Goal: Find specific page/section: Find specific page/section

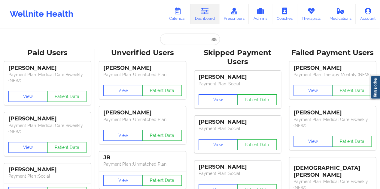
click at [183, 39] on input "text" at bounding box center [189, 39] width 59 height 11
type input "[EMAIL_ADDRESS][DOMAIN_NAME]"
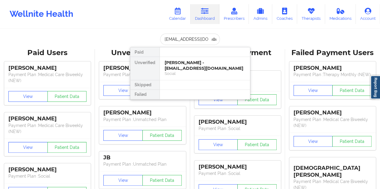
click at [186, 62] on div "[PERSON_NAME] - [EMAIL_ADDRESS][DOMAIN_NAME]" at bounding box center [205, 65] width 80 height 11
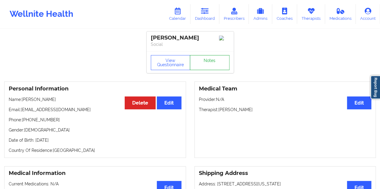
click at [205, 65] on link "Notes" at bounding box center [210, 62] width 40 height 15
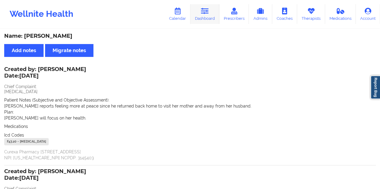
click at [211, 16] on link "Dashboard" at bounding box center [204, 14] width 29 height 20
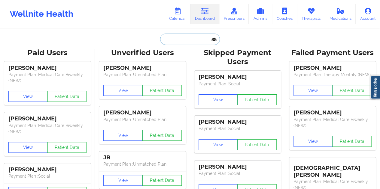
click at [176, 42] on input "text" at bounding box center [189, 39] width 59 height 11
paste input "[EMAIL_ADDRESS][DOMAIN_NAME]"
type input "[EMAIL_ADDRESS][DOMAIN_NAME]"
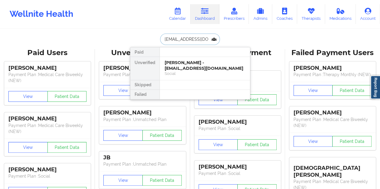
scroll to position [0, 5]
click at [190, 63] on div "[PERSON_NAME] - [EMAIL_ADDRESS][DOMAIN_NAME]" at bounding box center [205, 65] width 80 height 11
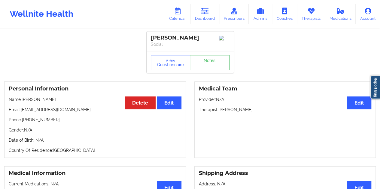
click at [207, 61] on link "Notes" at bounding box center [210, 62] width 40 height 15
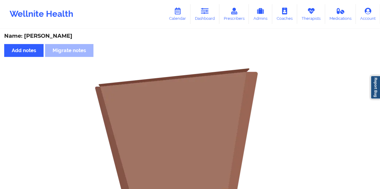
click at [53, 34] on div "Name: [PERSON_NAME]" at bounding box center [189, 36] width 371 height 7
copy div "[PERSON_NAME]"
